Goal: Task Accomplishment & Management: Use online tool/utility

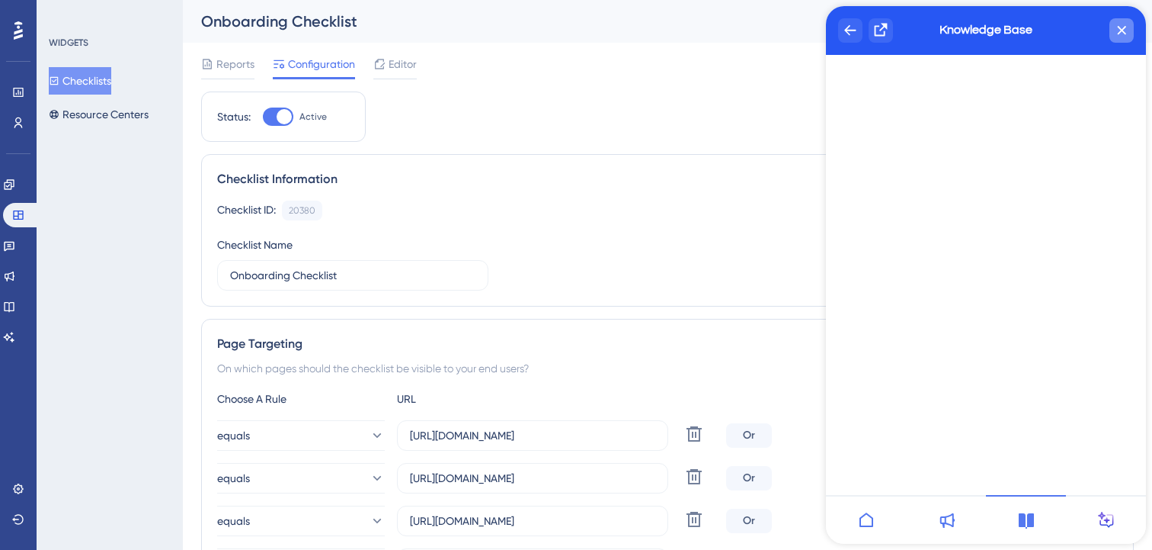
click at [1120, 30] on icon "close resource center" at bounding box center [1122, 30] width 8 height 8
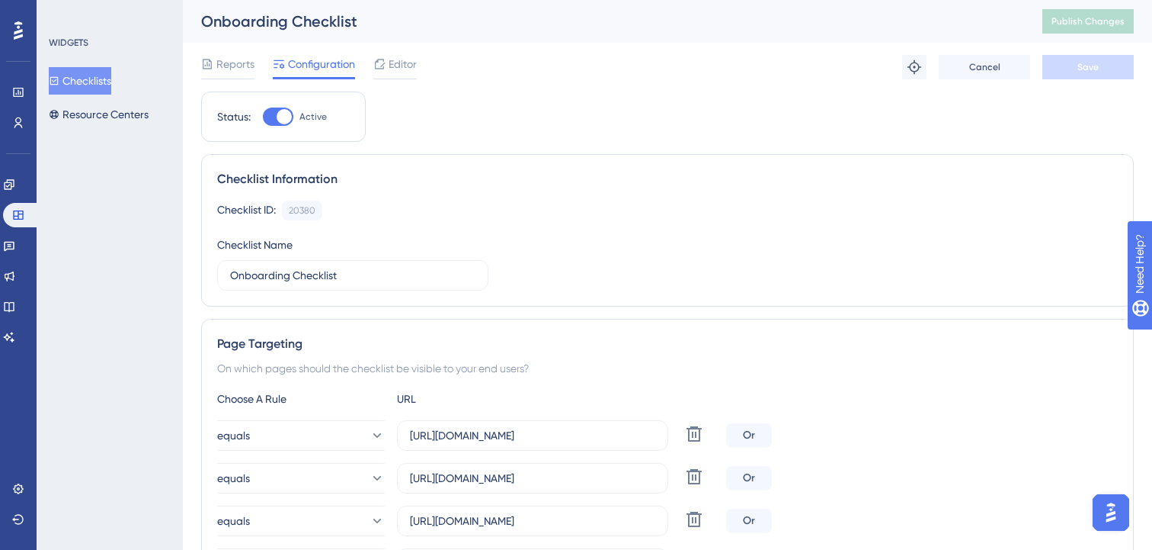
click at [101, 72] on button "Checklists" at bounding box center [80, 80] width 62 height 27
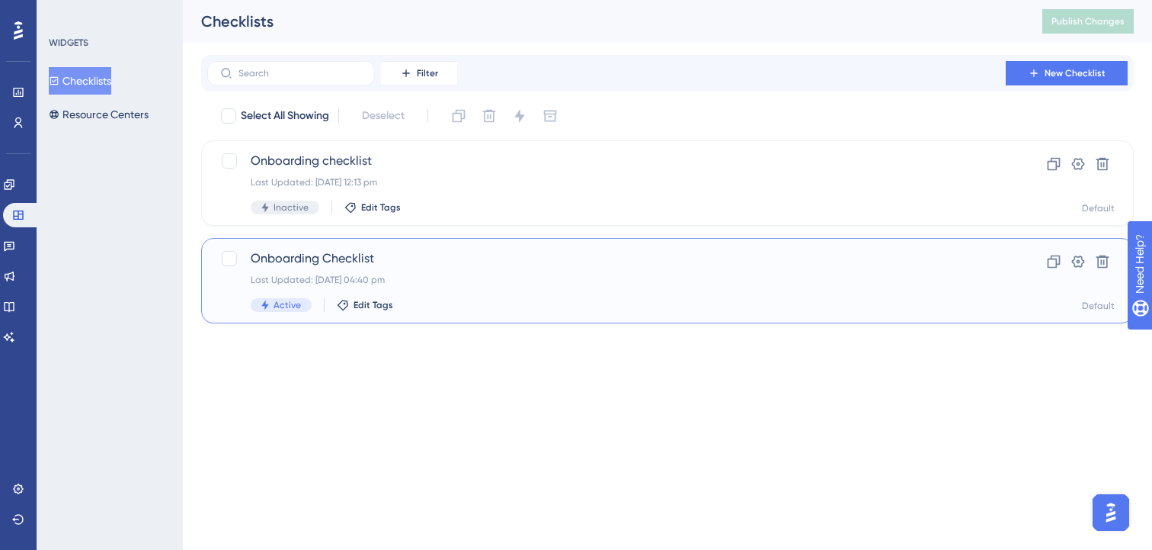
click at [521, 257] on span "Onboarding Checklist" at bounding box center [607, 258] width 712 height 18
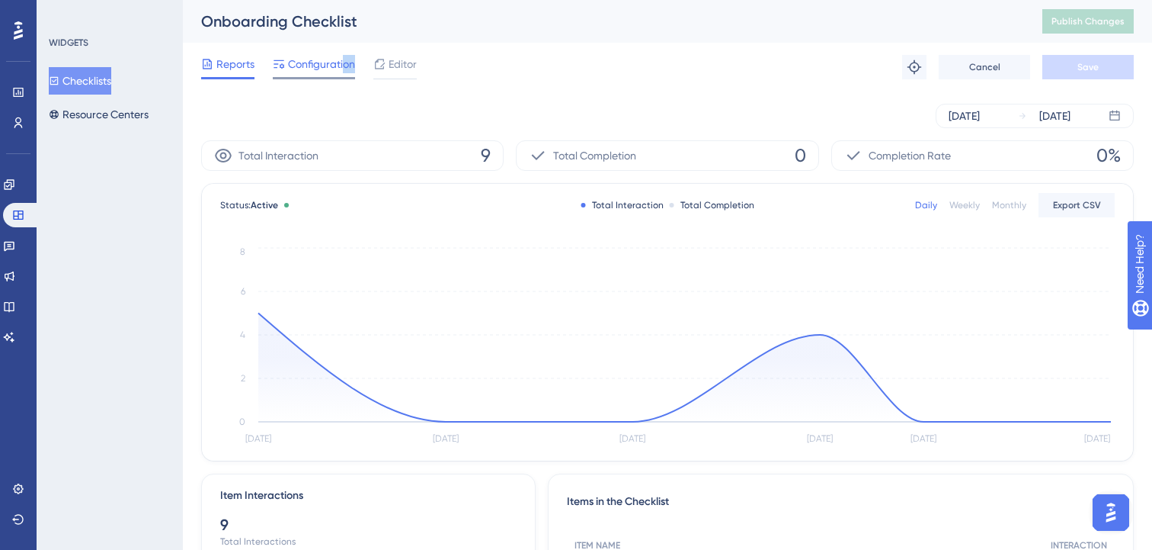
click at [342, 72] on div "Configuration" at bounding box center [314, 67] width 82 height 24
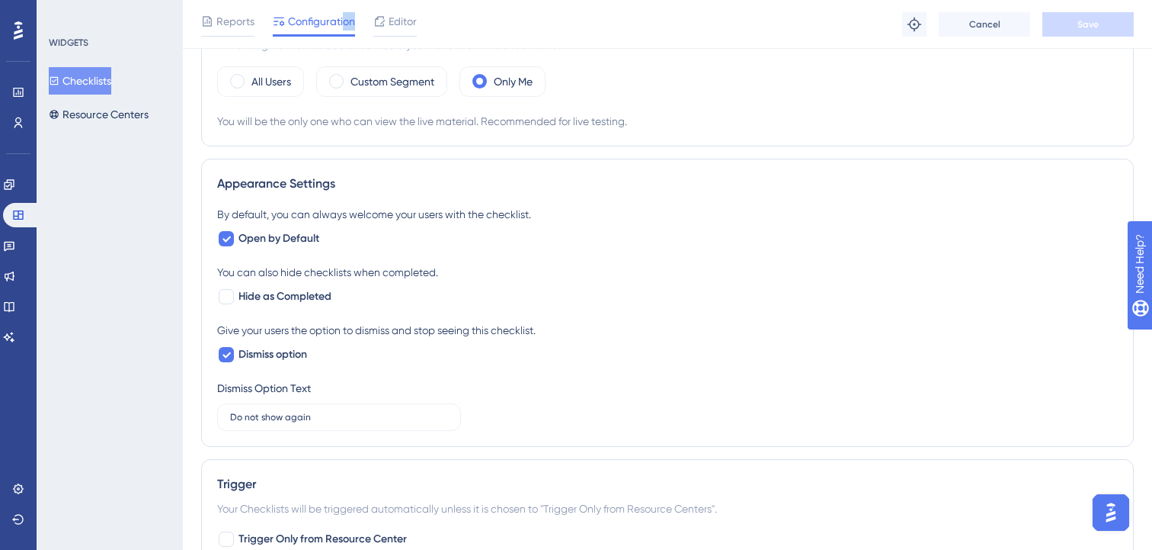
scroll to position [240, 0]
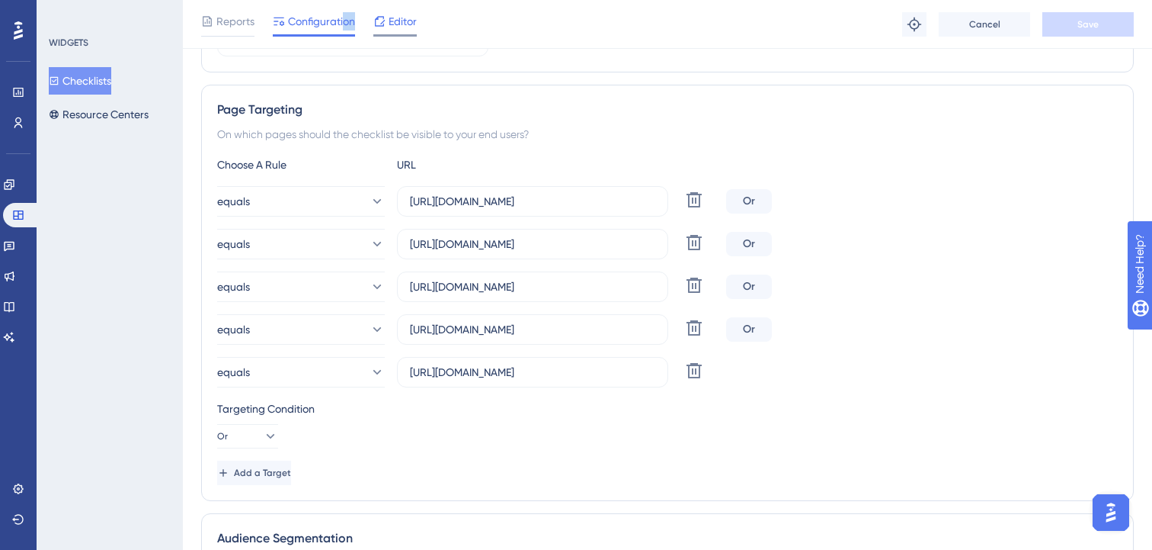
click at [400, 18] on span "Editor" at bounding box center [403, 21] width 28 height 18
